Goal: Feedback & Contribution: Contribute content

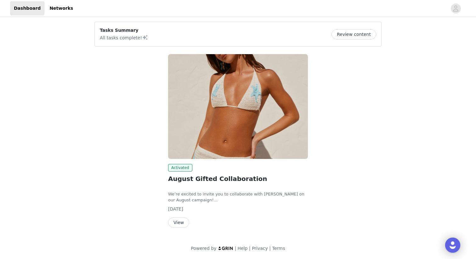
scroll to position [28, 0]
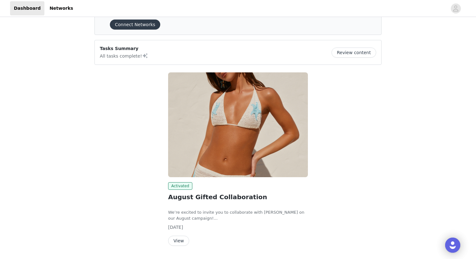
click at [341, 52] on button "Review content" at bounding box center [353, 53] width 45 height 10
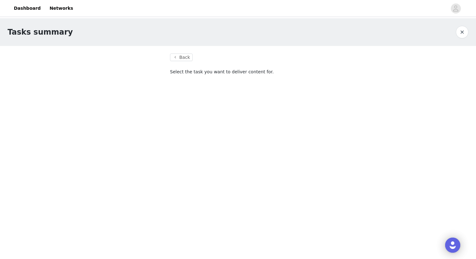
click at [189, 69] on p "Select the task you want to deliver content for." at bounding box center [238, 72] width 136 height 7
click at [190, 78] on section "Back Select the task you want to deliver content for." at bounding box center [237, 68] width 151 height 44
click at [184, 62] on section "Back Select the task you want to deliver content for." at bounding box center [237, 68] width 151 height 44
click at [184, 59] on button "Back" at bounding box center [181, 58] width 23 height 8
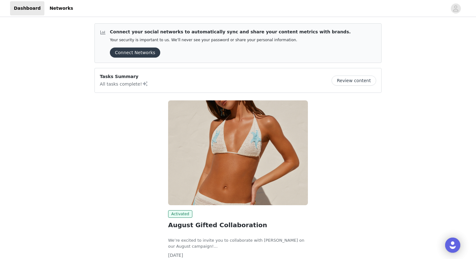
click at [143, 53] on button "Connect Networks" at bounding box center [135, 53] width 50 height 10
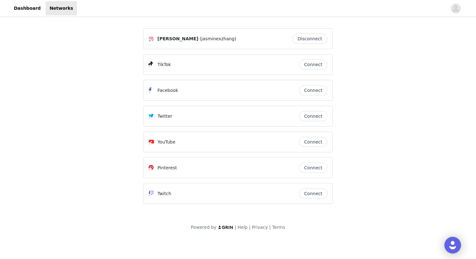
click at [458, 244] on div "Open Intercom Messenger" at bounding box center [452, 245] width 17 height 17
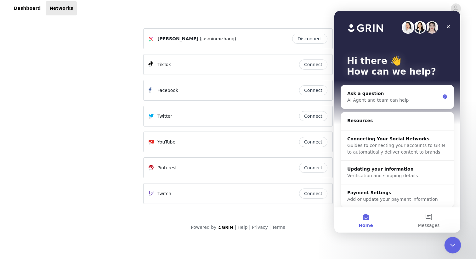
click at [457, 243] on div "Close Intercom Messenger" at bounding box center [451, 244] width 15 height 15
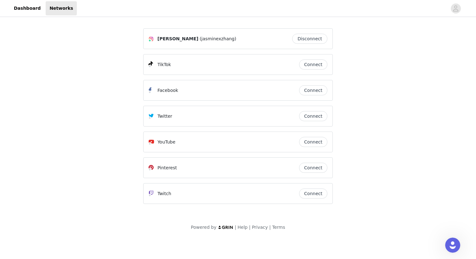
click at [40, 1] on div "Dashboard Networks" at bounding box center [43, 8] width 67 height 14
click at [36, 3] on link "Dashboard" at bounding box center [27, 8] width 34 height 14
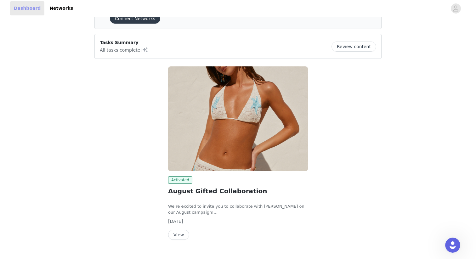
scroll to position [46, 0]
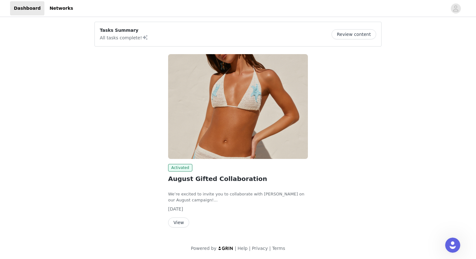
click at [182, 220] on button "View" at bounding box center [178, 222] width 21 height 10
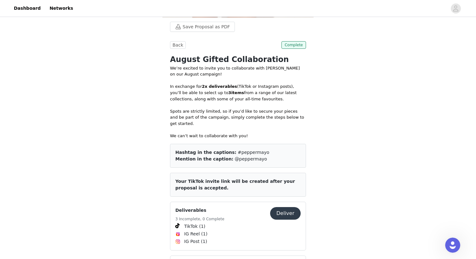
scroll to position [310, 0]
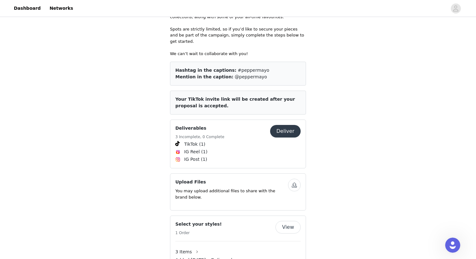
click at [284, 125] on button "Deliver" at bounding box center [285, 131] width 31 height 13
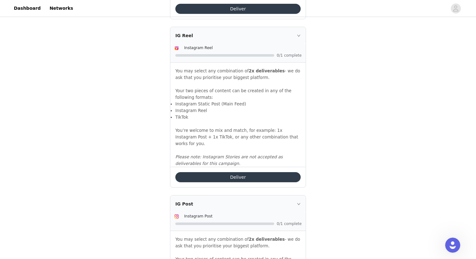
scroll to position [697, 0]
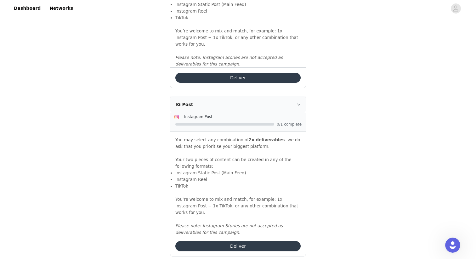
click at [217, 241] on button "Deliver" at bounding box center [237, 246] width 125 height 10
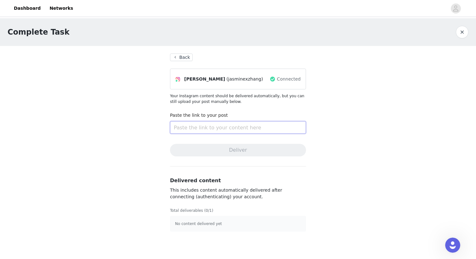
click at [223, 131] on input "text" at bounding box center [238, 127] width 136 height 13
paste input "[URL][DOMAIN_NAME]"
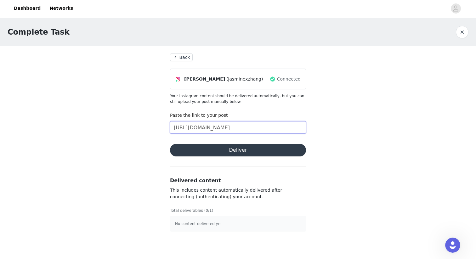
type input "[URL][DOMAIN_NAME]"
click at [239, 150] on button "Deliver" at bounding box center [238, 150] width 136 height 13
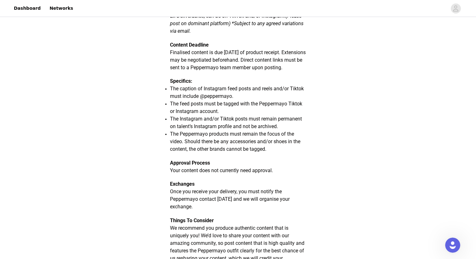
scroll to position [145, 0]
